Goal: Task Accomplishment & Management: Complete application form

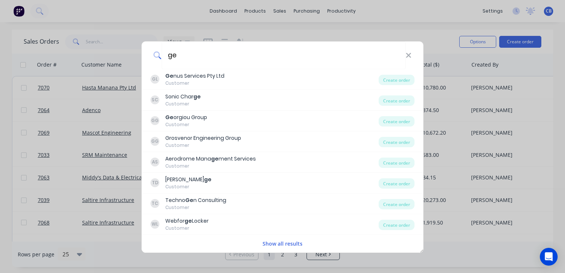
type input "ge"
click at [271, 243] on button "Show all results" at bounding box center [282, 243] width 44 height 9
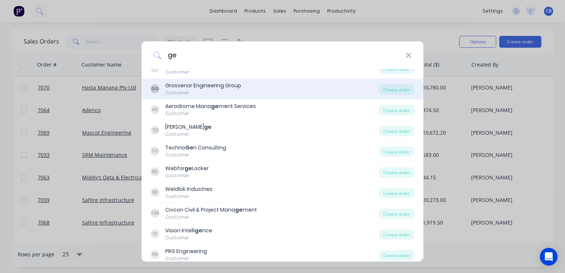
scroll to position [77, 0]
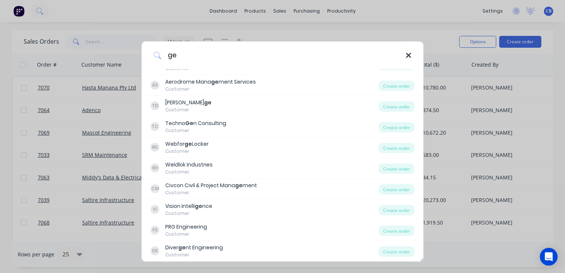
click at [409, 58] on icon at bounding box center [409, 55] width 6 height 8
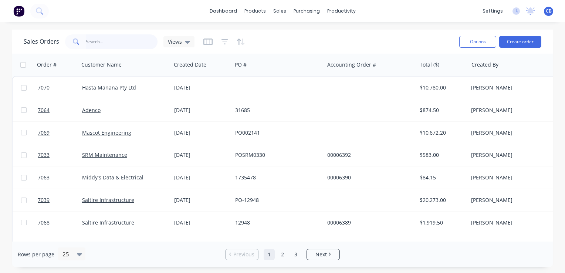
click at [108, 44] on input "text" at bounding box center [122, 41] width 72 height 15
type input "e"
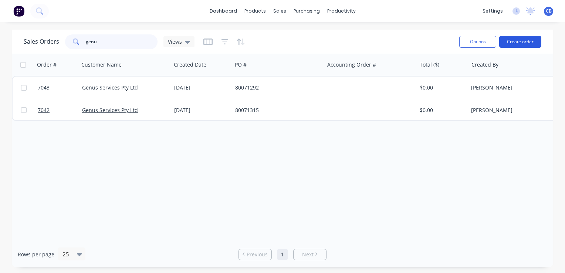
type input "genu"
click at [528, 39] on button "Create order" at bounding box center [520, 42] width 42 height 12
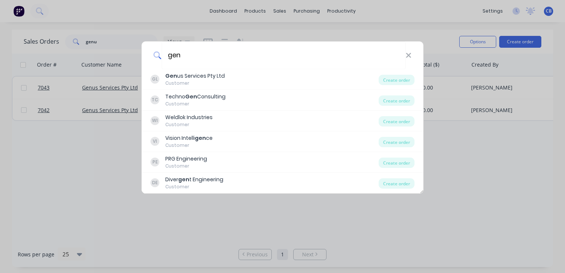
type input "gen"
click at [412, 55] on div "gen" at bounding box center [283, 55] width 282 height 28
click at [408, 55] on icon at bounding box center [409, 55] width 6 height 8
